Goal: Check status: Check status

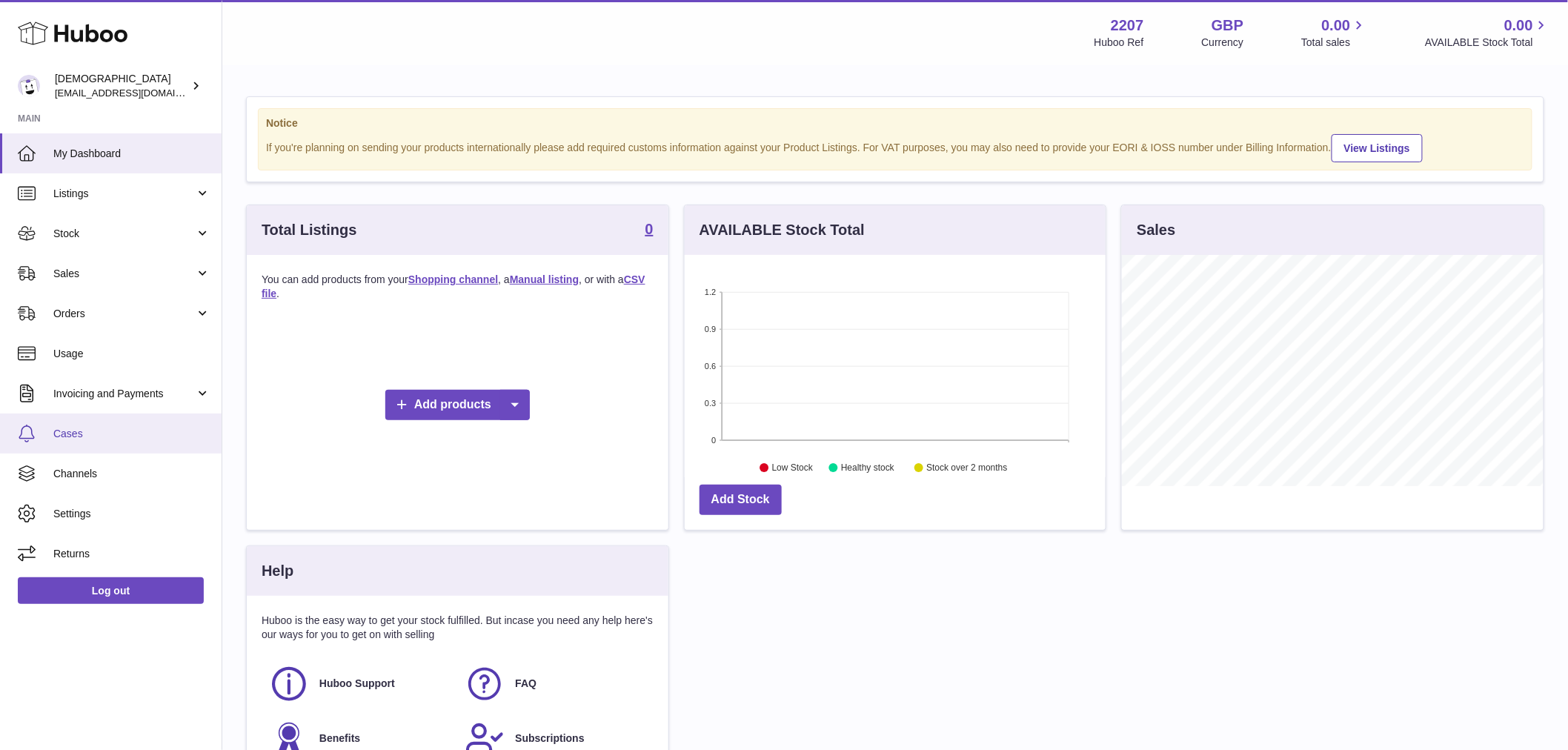
scroll to position [232, 421]
click at [117, 469] on span "Channels" at bounding box center [132, 474] width 157 height 14
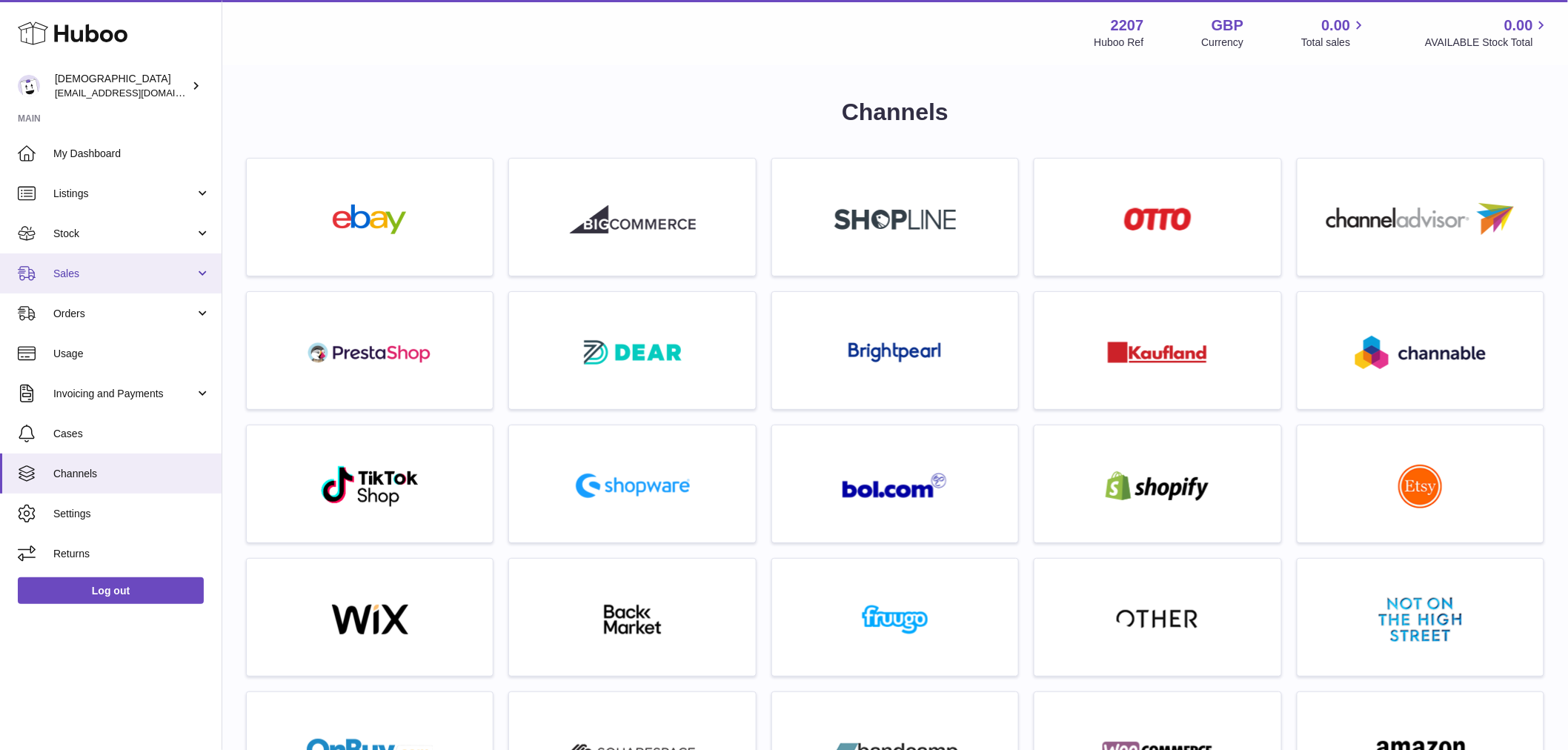
click at [79, 282] on link "Sales" at bounding box center [111, 273] width 222 height 40
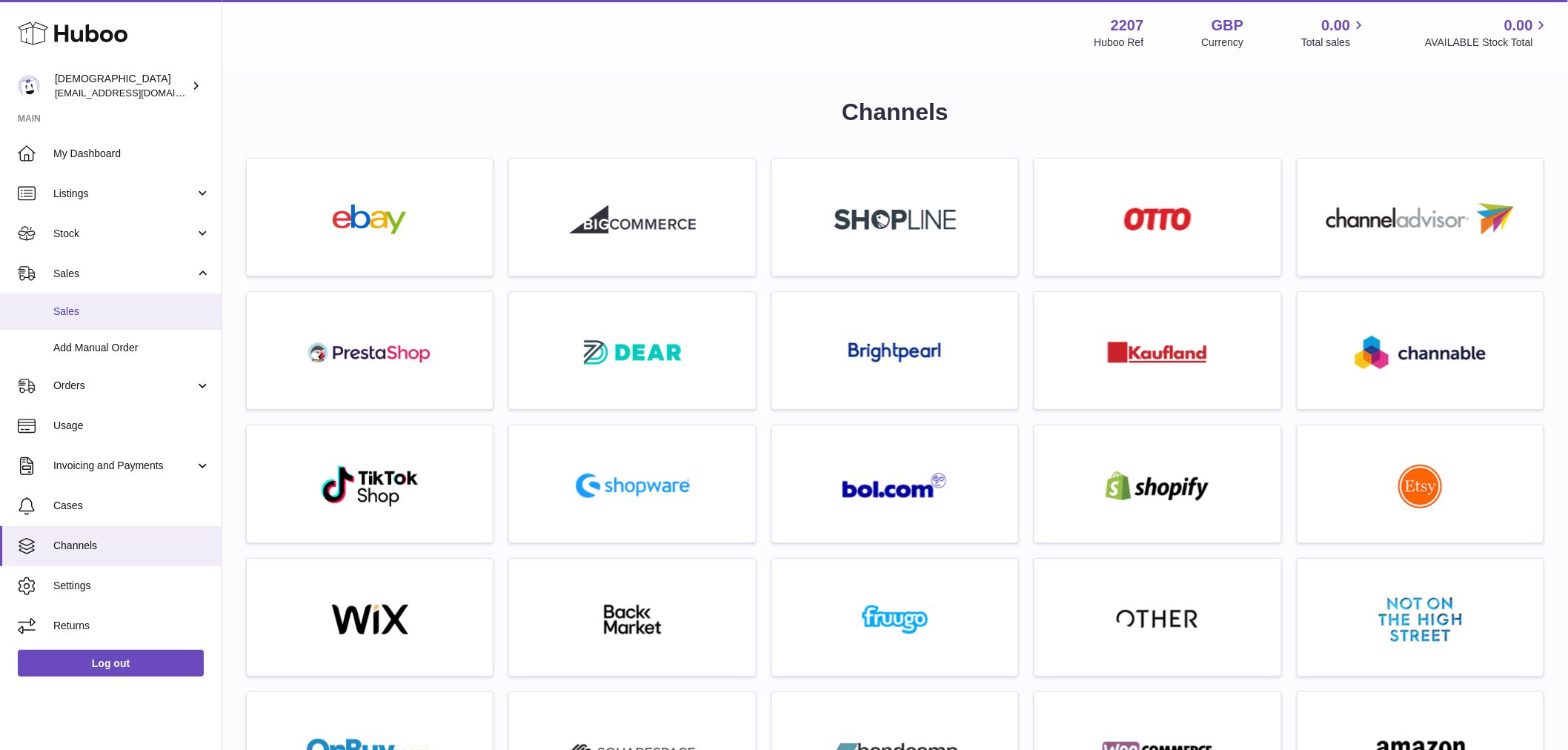
click at [92, 309] on span "Sales" at bounding box center [132, 312] width 157 height 14
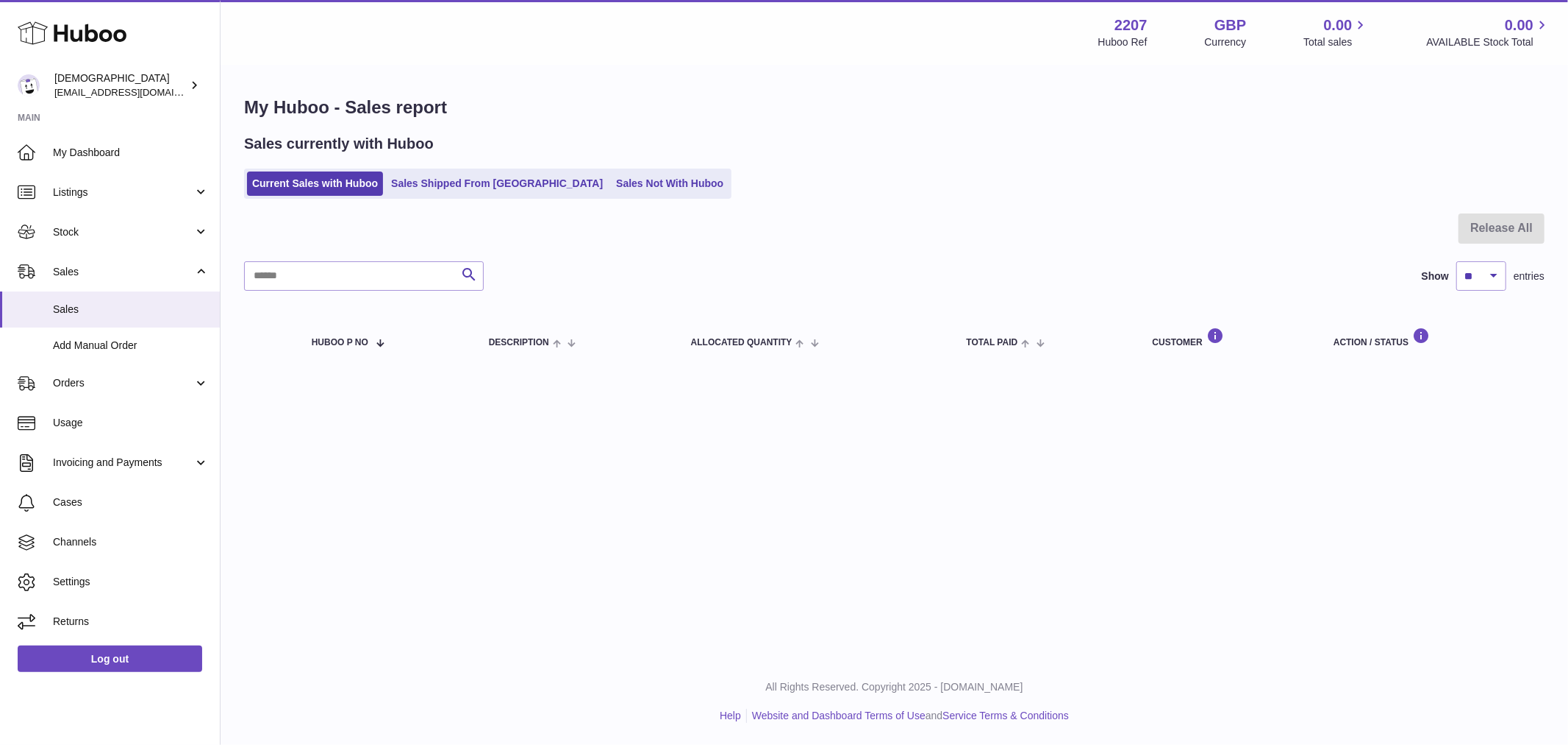
click at [483, 169] on ul "Current Sales with Huboo Sales Shipped From Huboo Sales Not With Huboo" at bounding box center [487, 184] width 487 height 30
drag, startPoint x: 500, startPoint y: 177, endPoint x: 571, endPoint y: 179, distance: 71.0
click at [499, 177] on link "Sales Shipped From [GEOGRAPHIC_DATA]" at bounding box center [497, 183] width 222 height 24
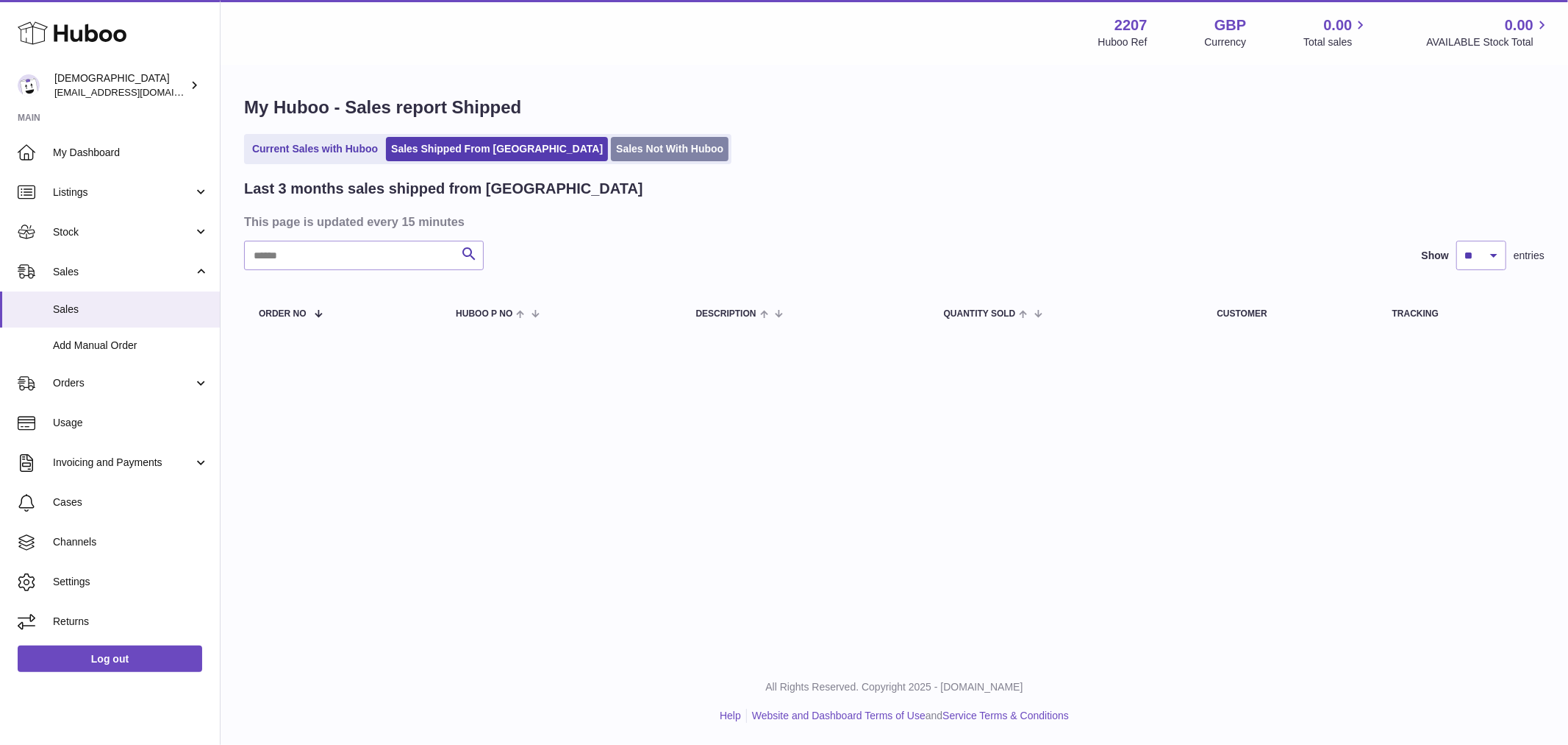
click at [615, 153] on link "Sales Not With Huboo" at bounding box center [670, 148] width 118 height 24
